Goal: Task Accomplishment & Management: Manage account settings

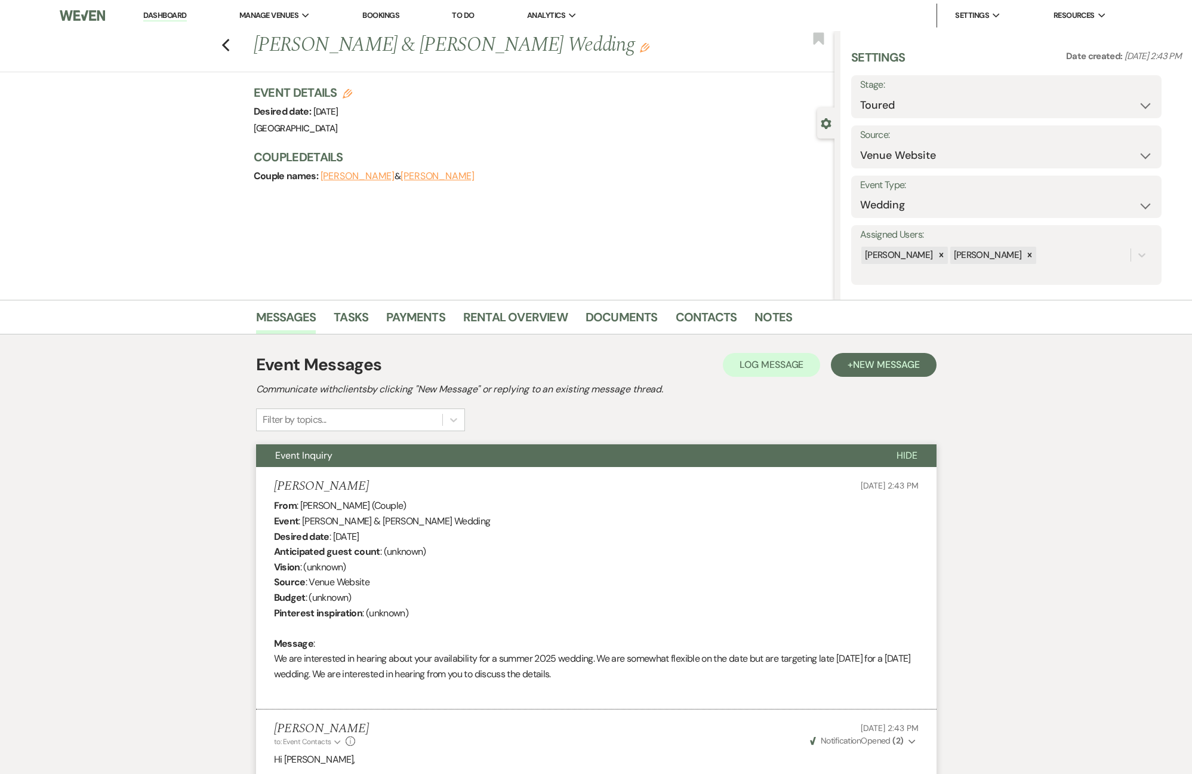
select select "5"
click at [233, 47] on div "Previous [PERSON_NAME] & [PERSON_NAME] Wedding Edit Bookmark" at bounding box center [414, 51] width 841 height 41
click at [229, 47] on icon "Previous" at bounding box center [226, 45] width 9 height 14
select select "5"
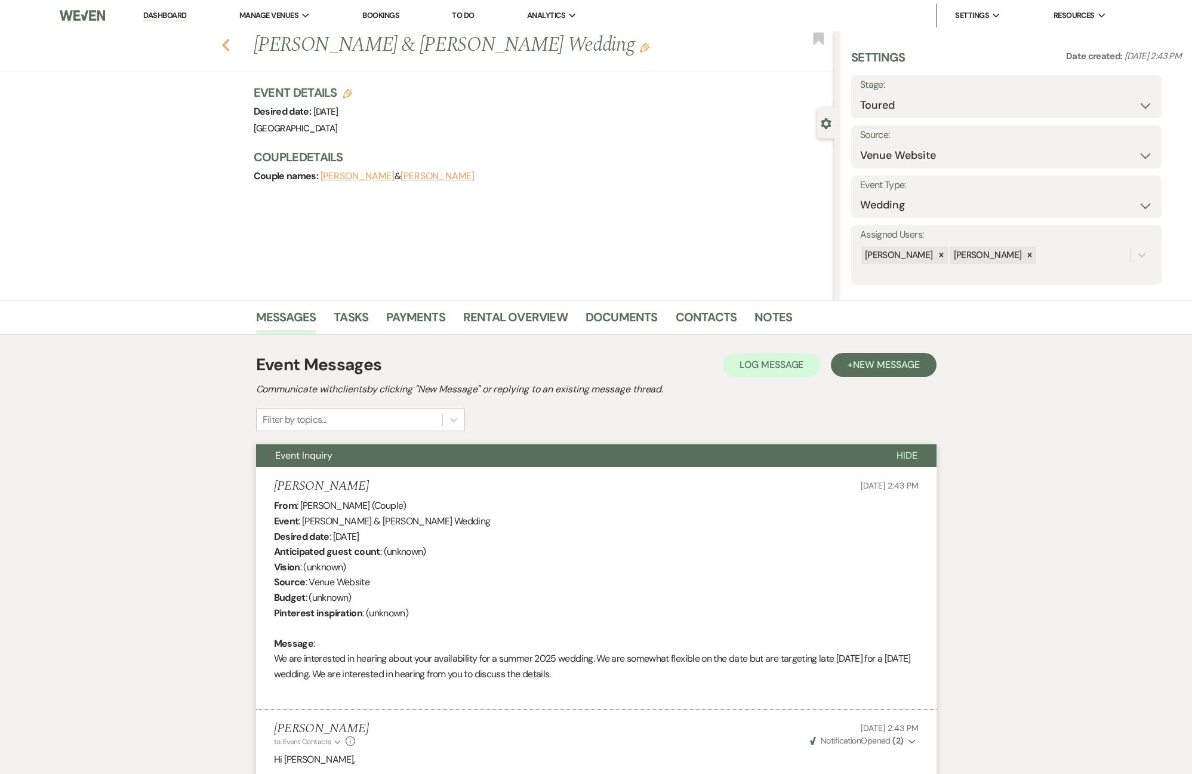
select select "5"
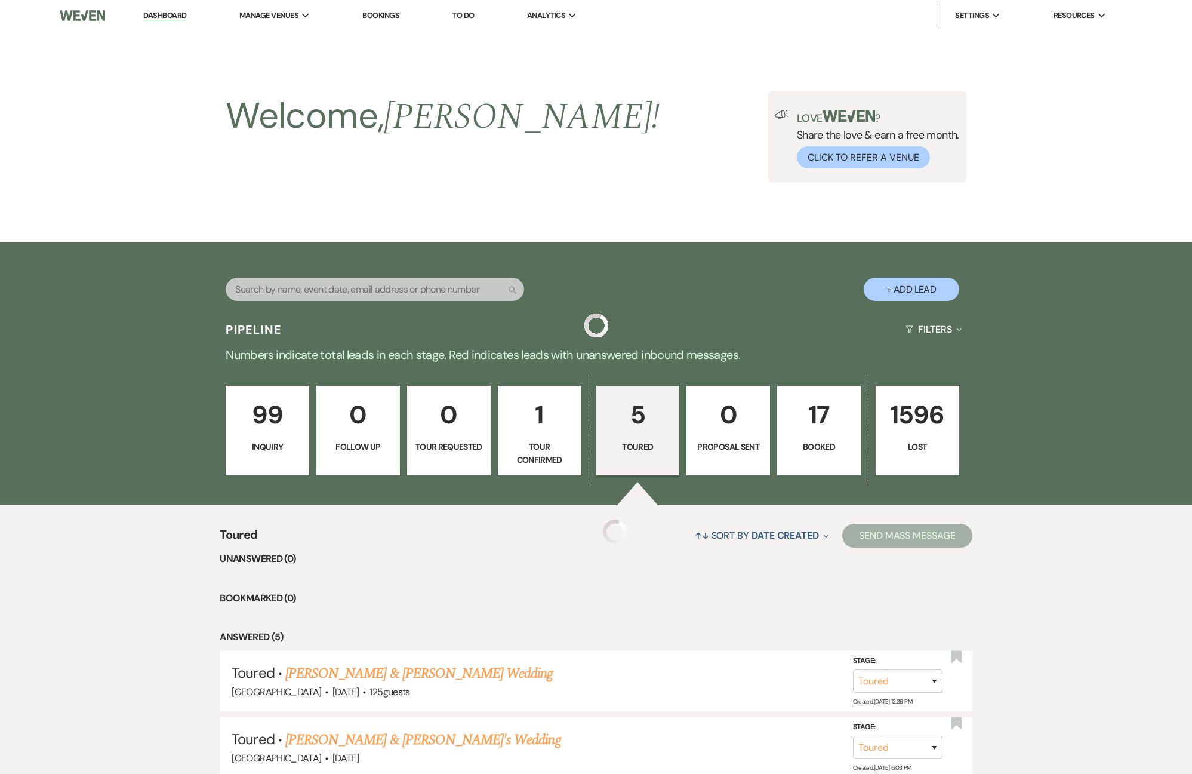
scroll to position [300, 0]
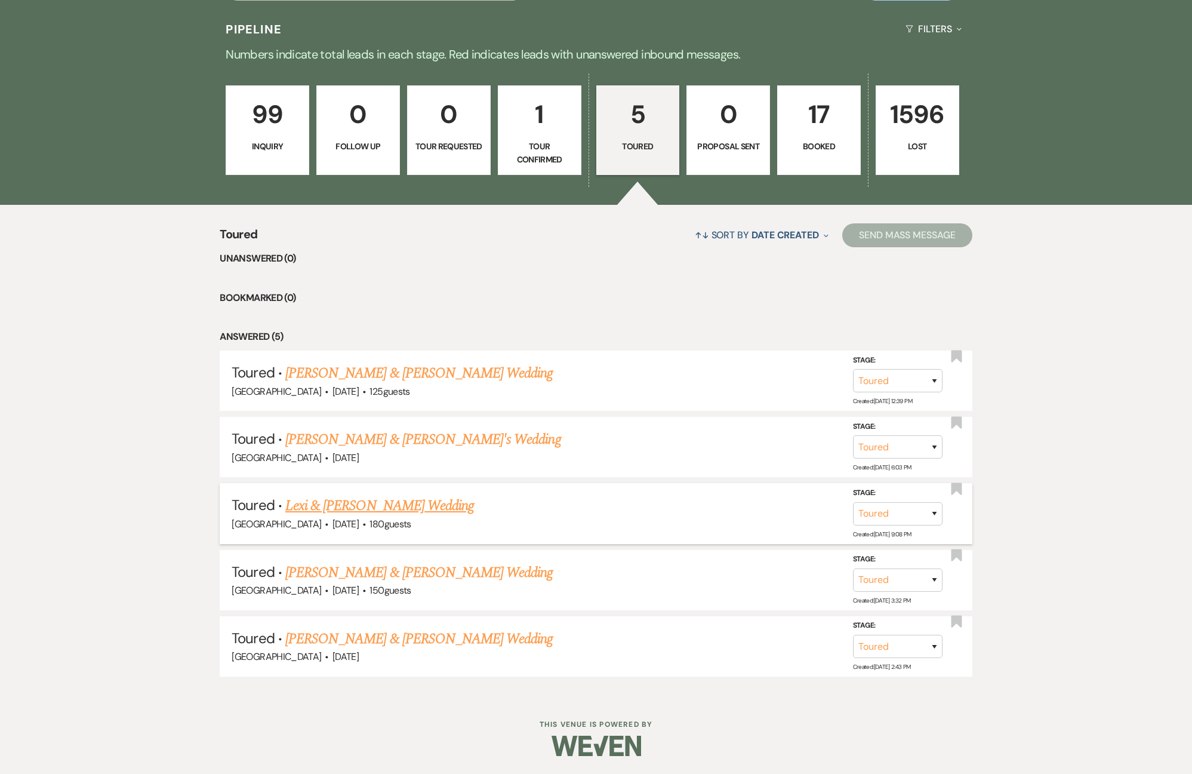
click at [385, 512] on link "Lexi & [PERSON_NAME] Wedding" at bounding box center [379, 505] width 189 height 21
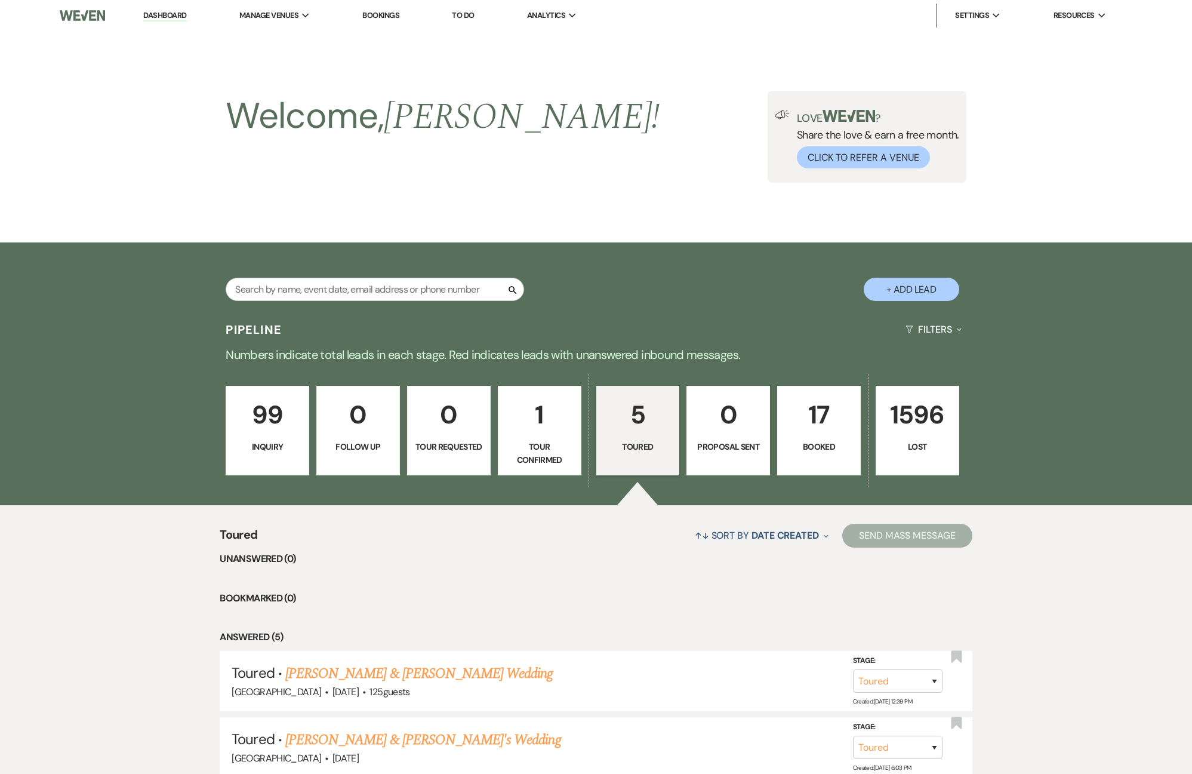
select select "5"
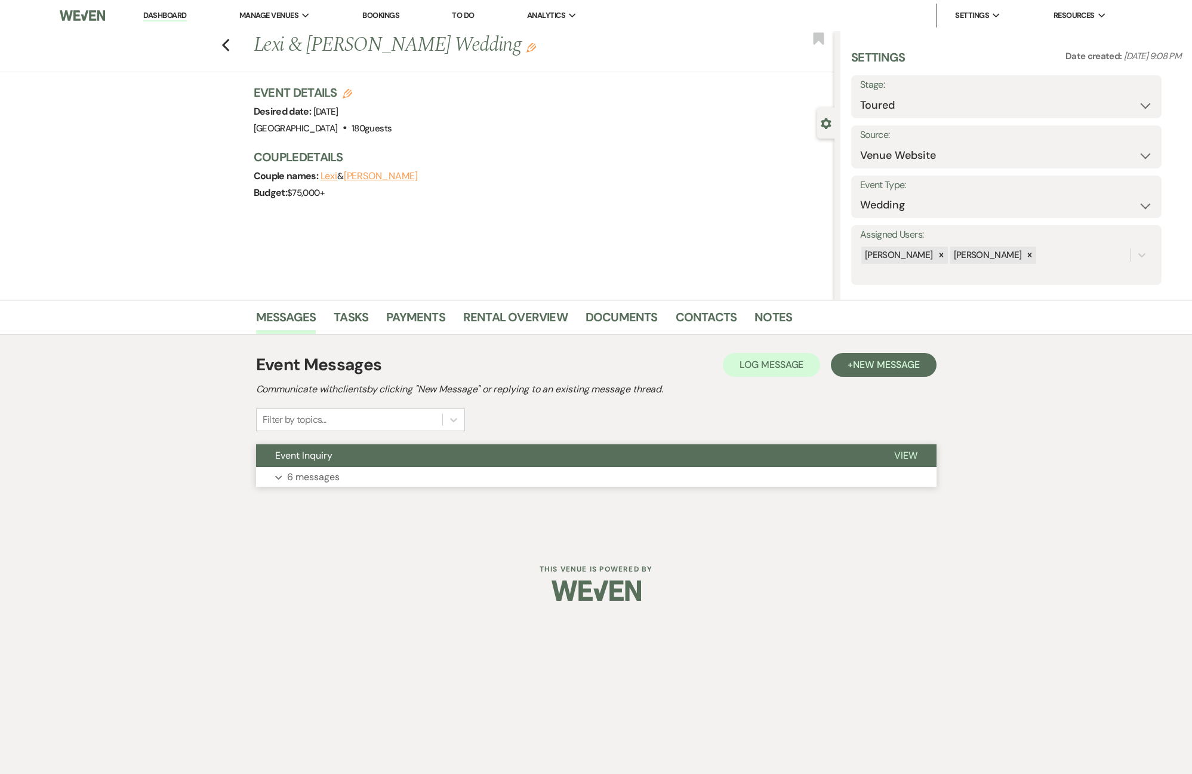
click at [485, 487] on button "Expand 6 messages" at bounding box center [596, 477] width 681 height 20
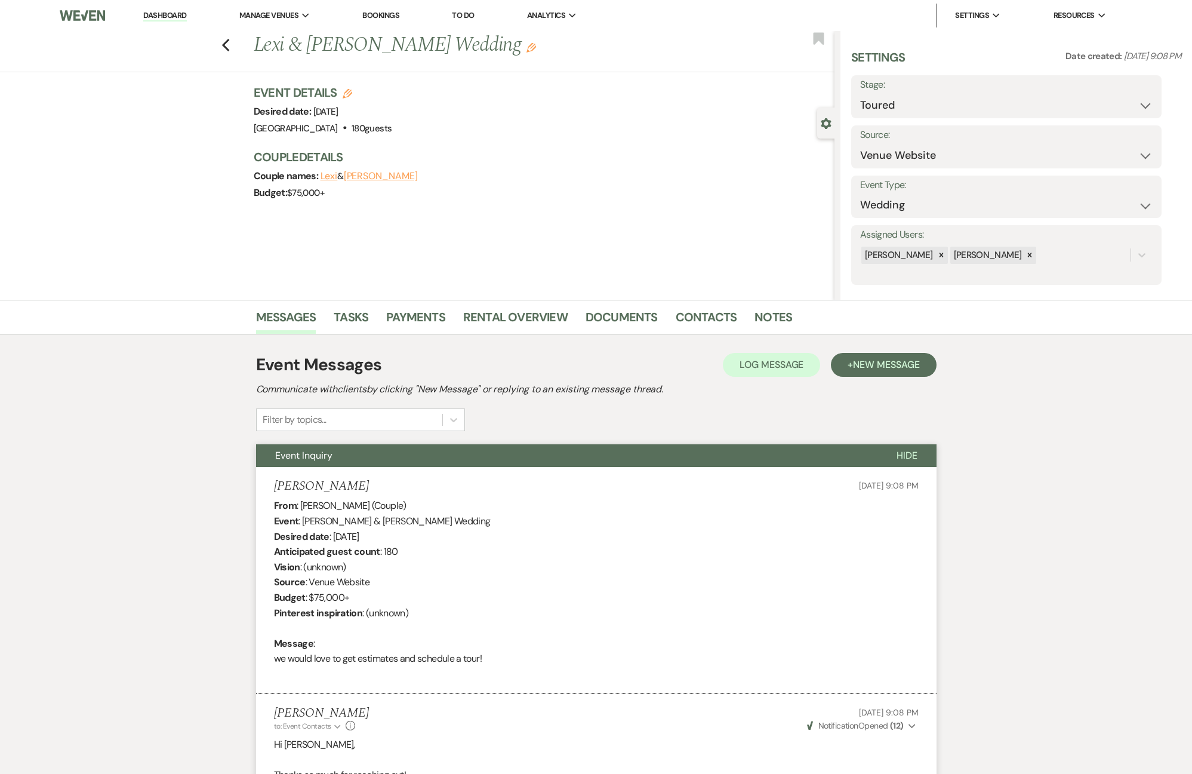
scroll to position [819, 0]
